Goal: Information Seeking & Learning: Learn about a topic

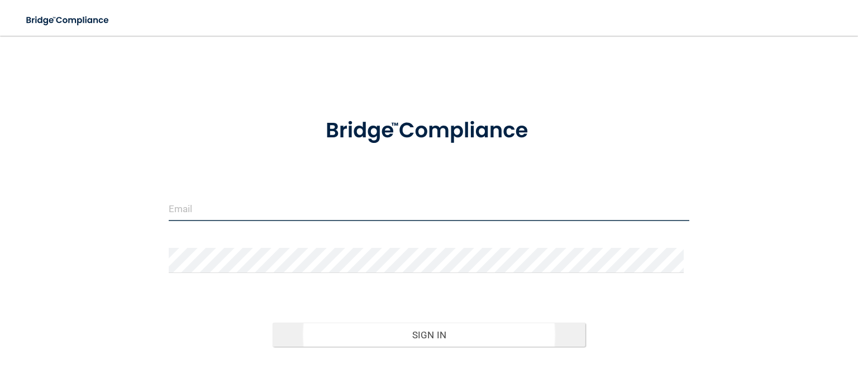
type input "[EMAIL_ADDRESS][DOMAIN_NAME]"
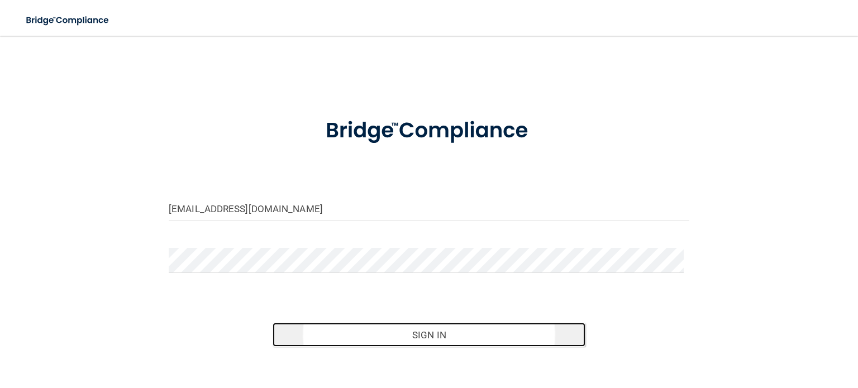
click at [398, 337] on button "Sign In" at bounding box center [428, 335] width 312 height 25
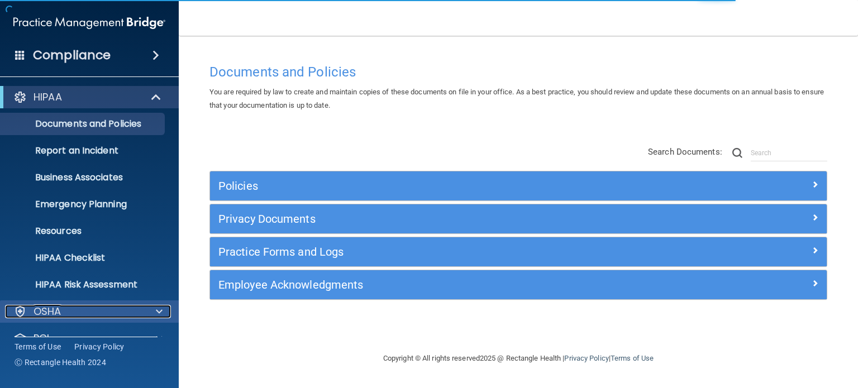
click at [83, 307] on div "OSHA" at bounding box center [74, 311] width 138 height 13
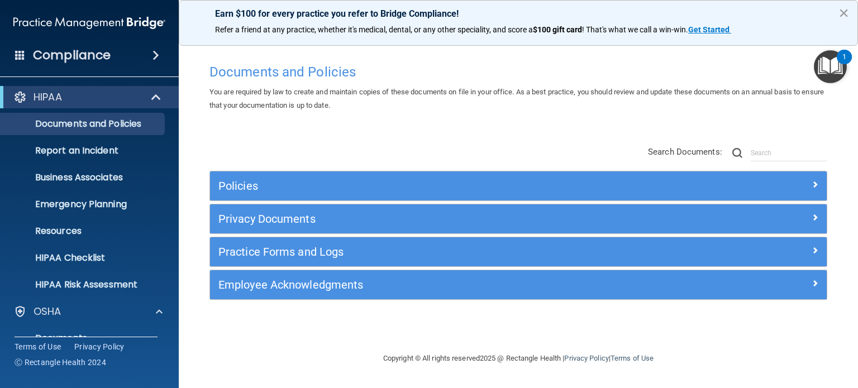
click at [845, 13] on button "×" at bounding box center [843, 13] width 11 height 18
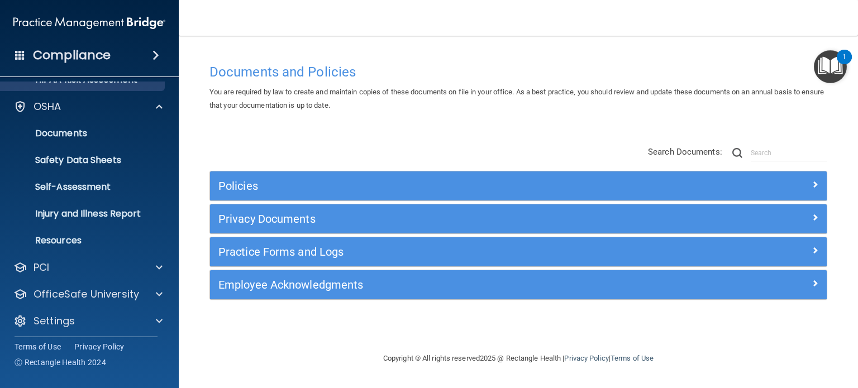
scroll to position [209, 0]
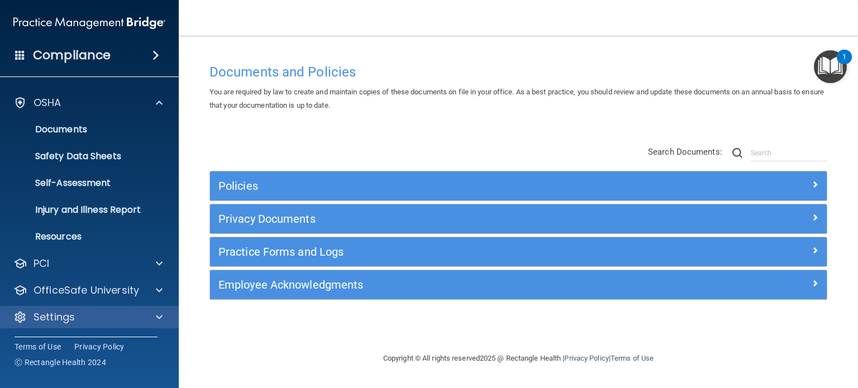
click at [130, 324] on div "Settings" at bounding box center [89, 317] width 179 height 22
click at [160, 319] on span at bounding box center [159, 316] width 7 height 13
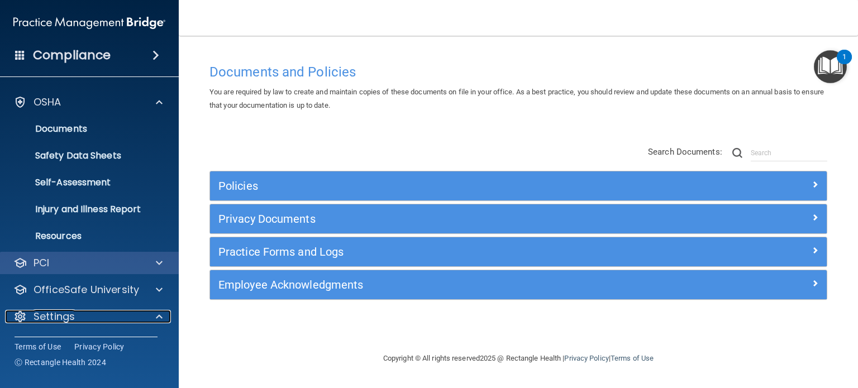
scroll to position [316, 0]
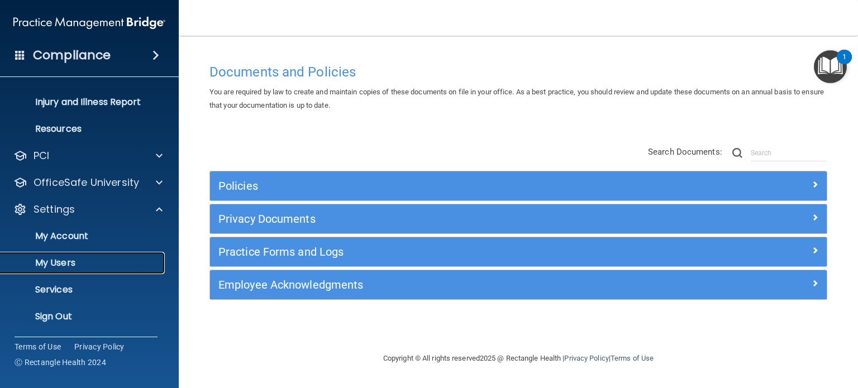
click at [69, 257] on p "My Users" at bounding box center [83, 262] width 152 height 11
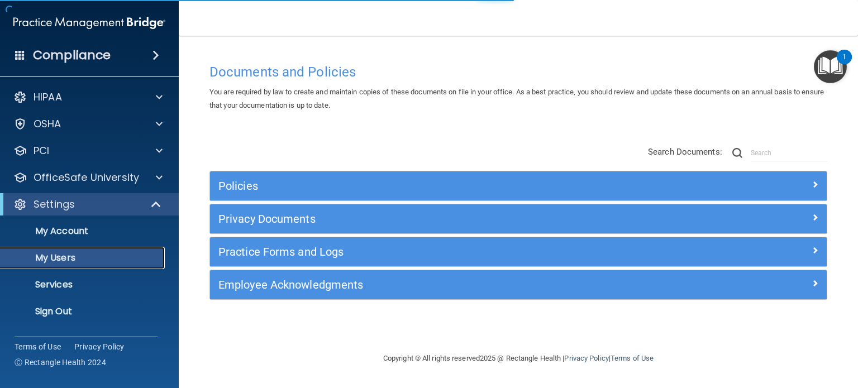
select select "20"
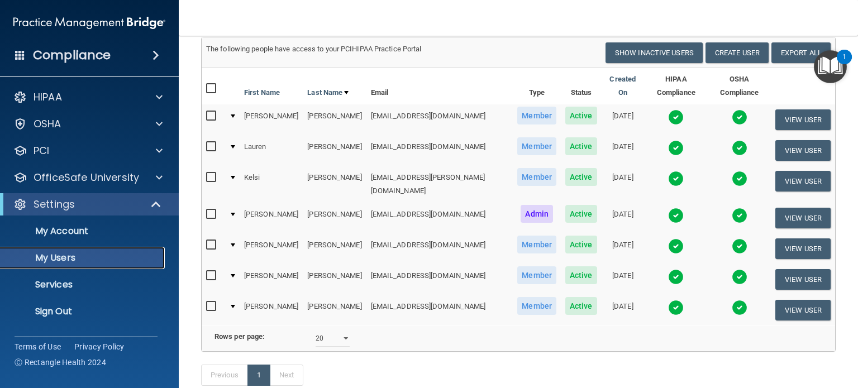
scroll to position [89, 0]
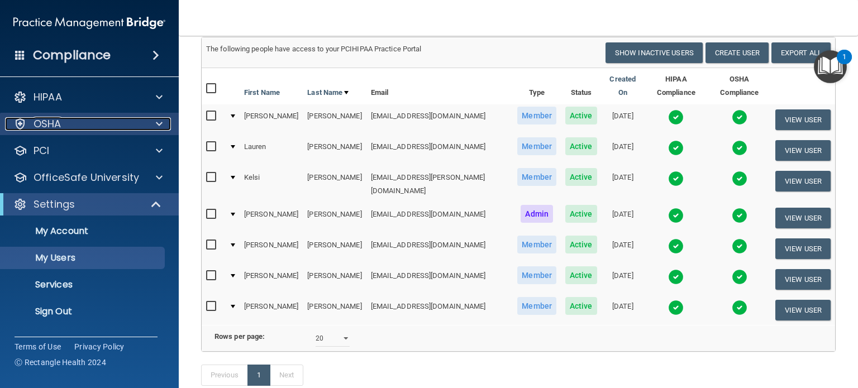
click at [62, 127] on div "OSHA" at bounding box center [74, 123] width 138 height 13
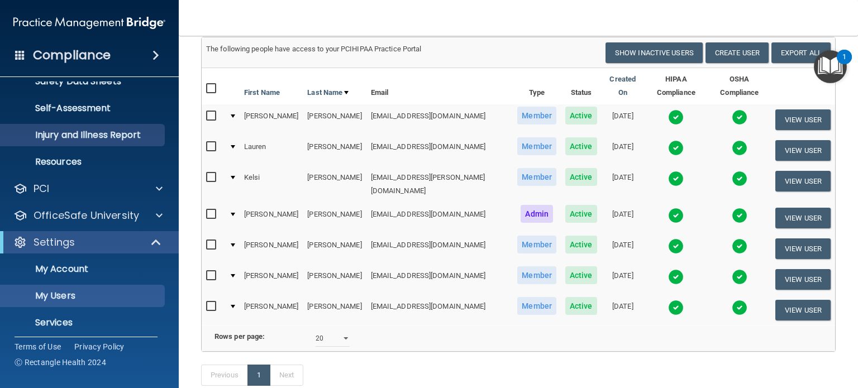
scroll to position [0, 0]
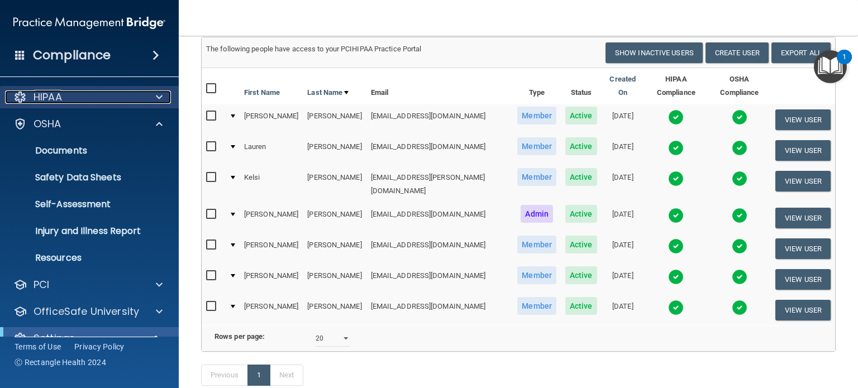
click at [102, 92] on div "HIPAA" at bounding box center [74, 96] width 138 height 13
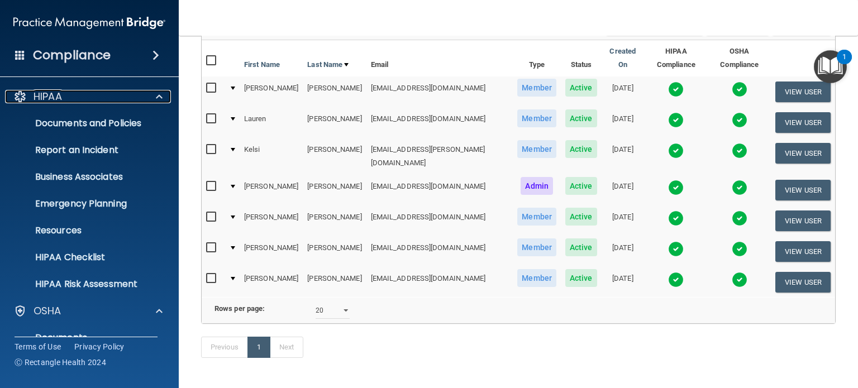
scroll to position [118, 0]
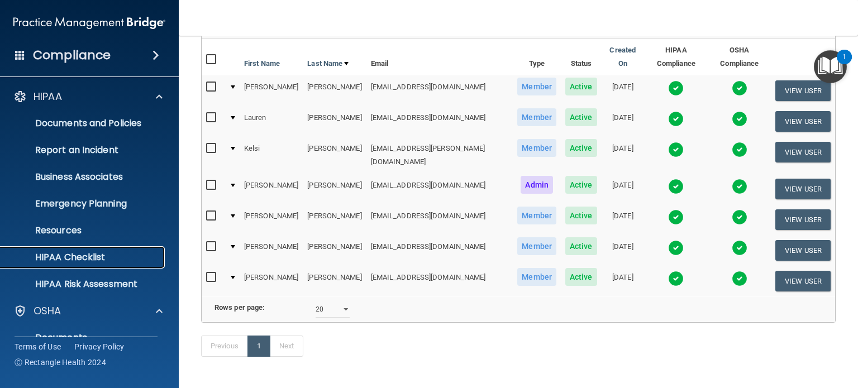
click at [78, 262] on p "HIPAA Checklist" at bounding box center [83, 257] width 152 height 11
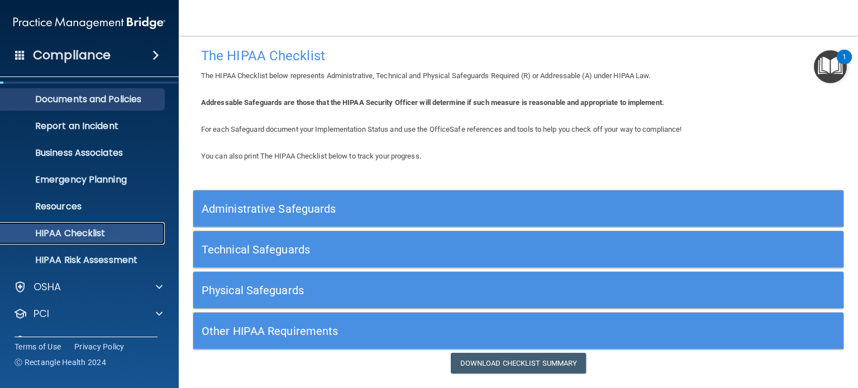
scroll to position [27, 0]
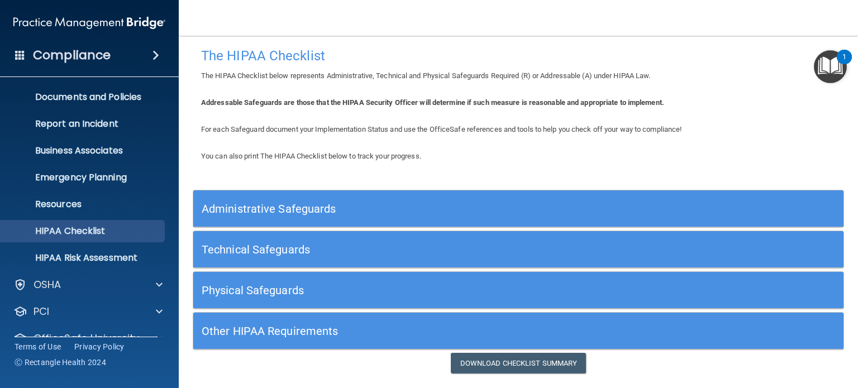
click at [109, 63] on div "Compliance" at bounding box center [89, 55] width 179 height 25
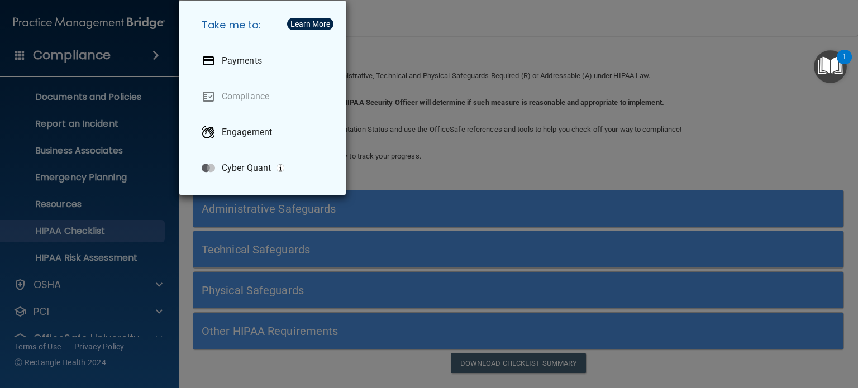
click at [433, 152] on div "Take me to: Payments Compliance Engagement Cyber Quant" at bounding box center [429, 194] width 858 height 388
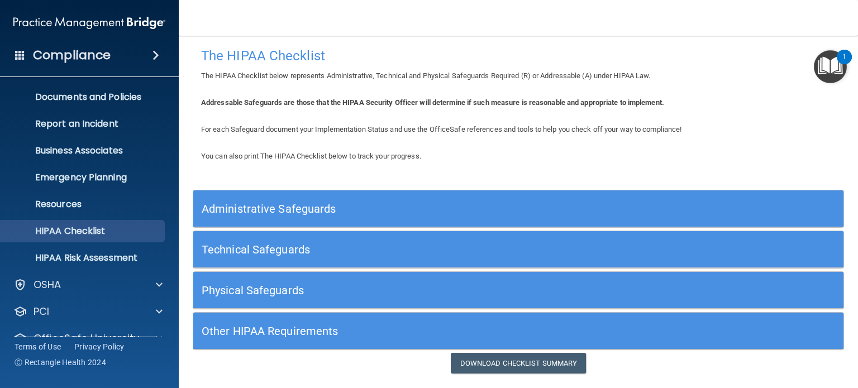
scroll to position [75, 0]
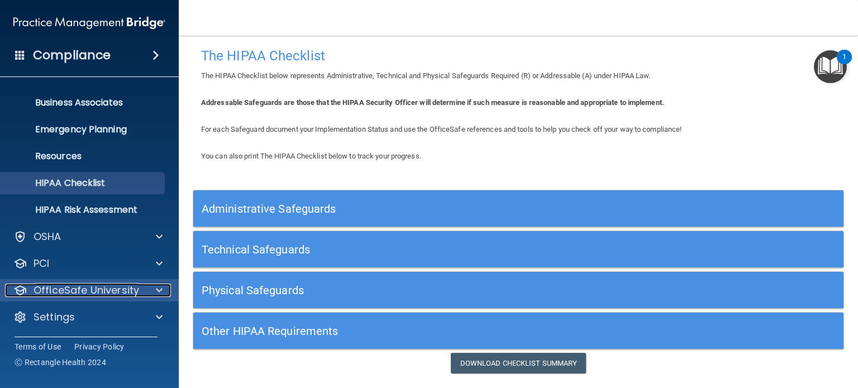
click at [81, 290] on p "OfficeSafe University" at bounding box center [87, 290] width 106 height 13
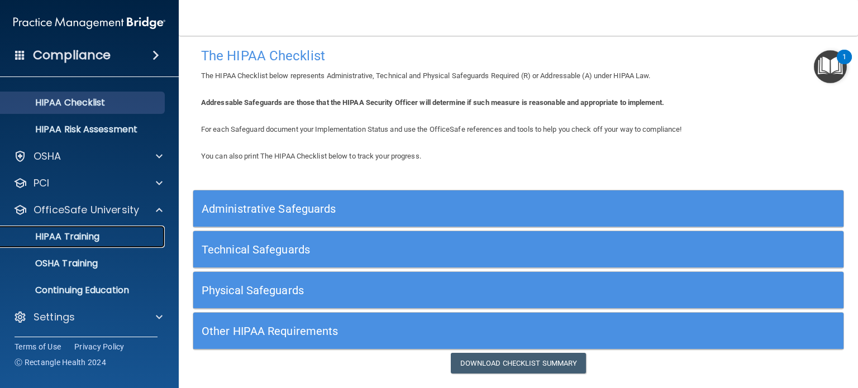
click at [60, 236] on p "HIPAA Training" at bounding box center [53, 236] width 92 height 11
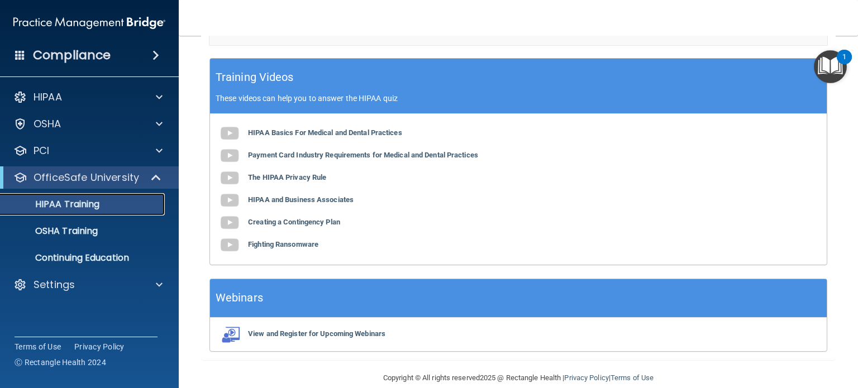
scroll to position [375, 0]
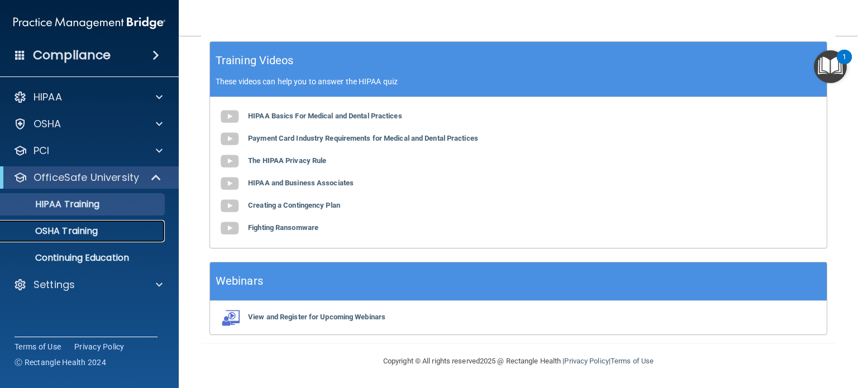
click at [89, 238] on link "OSHA Training" at bounding box center [77, 231] width 176 height 22
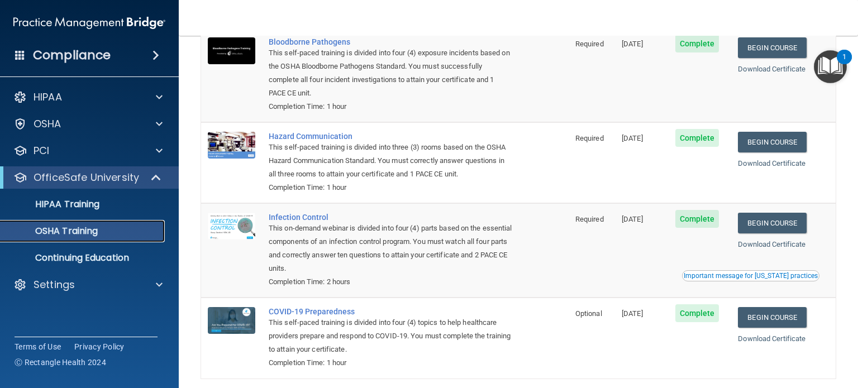
scroll to position [147, 0]
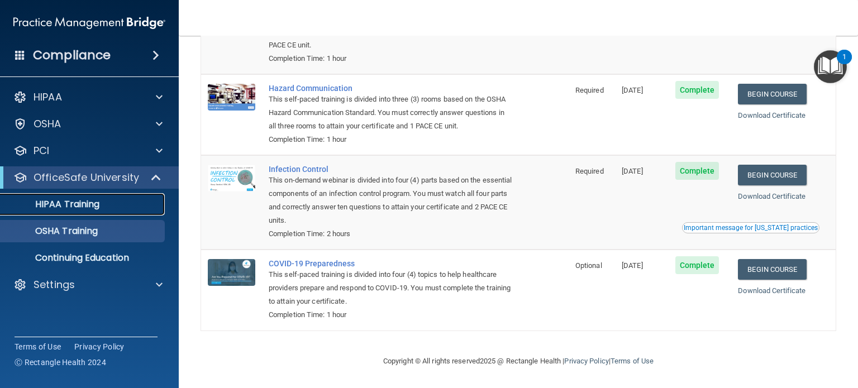
click at [60, 212] on link "HIPAA Training" at bounding box center [77, 204] width 176 height 22
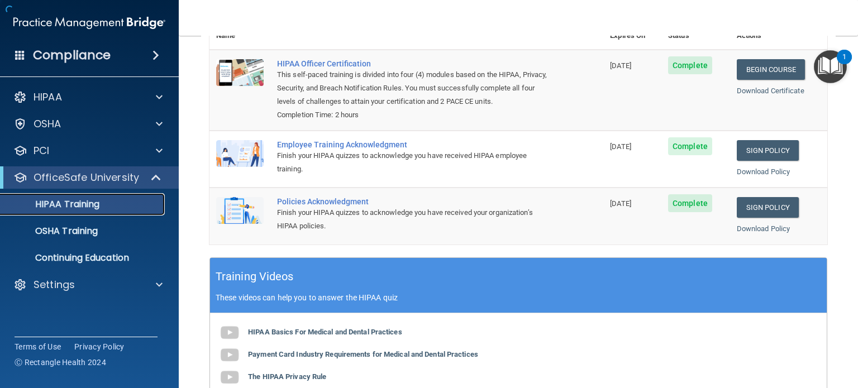
scroll to position [375, 0]
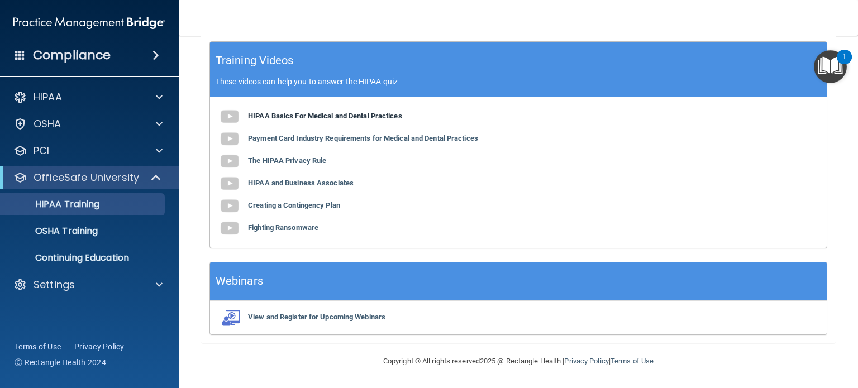
click at [229, 116] on img at bounding box center [229, 117] width 22 height 22
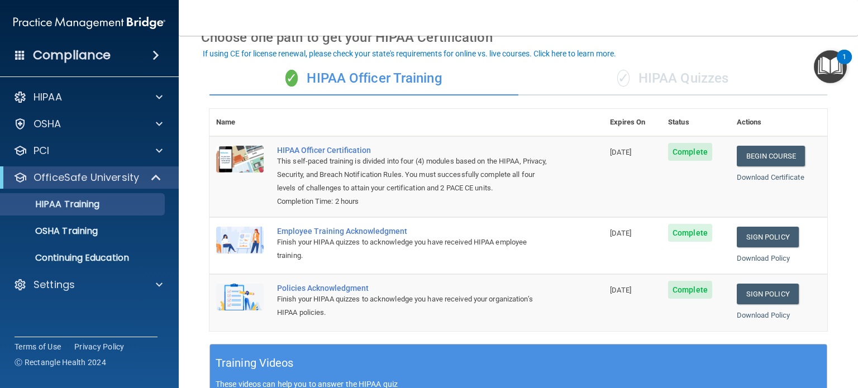
scroll to position [61, 0]
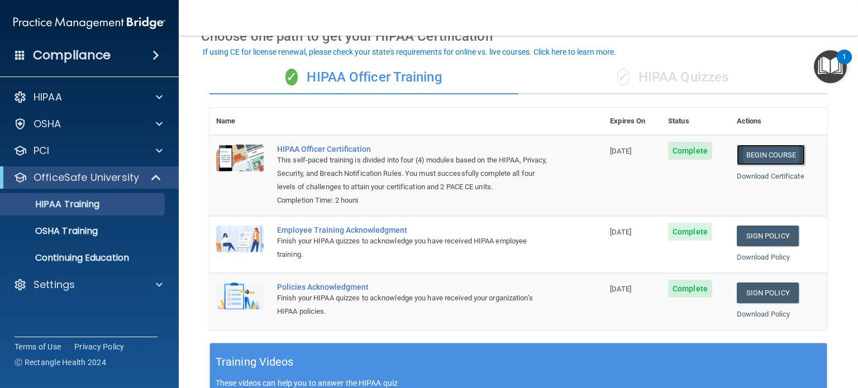
click at [739, 154] on link "Begin Course" at bounding box center [770, 155] width 68 height 21
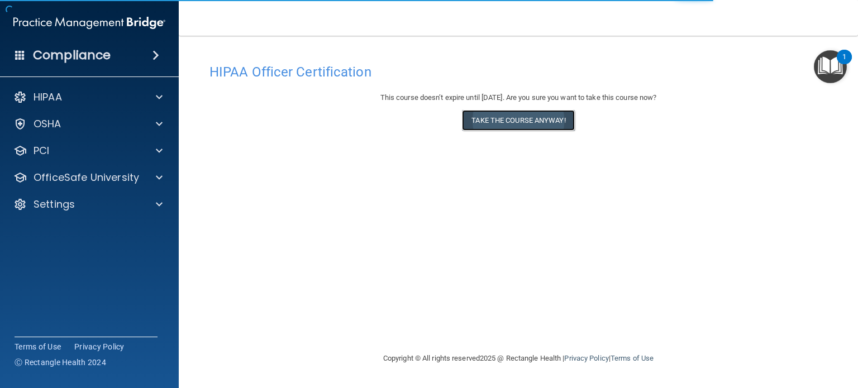
click at [505, 124] on button "Take the course anyway!" at bounding box center [518, 120] width 112 height 21
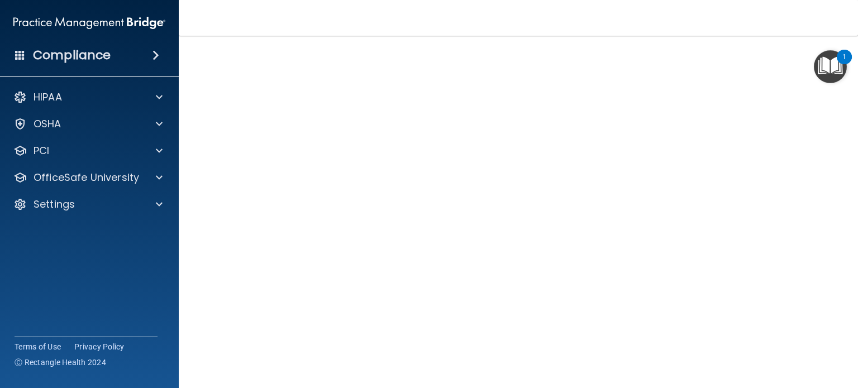
scroll to position [80, 0]
